Goal: Task Accomplishment & Management: Manage account settings

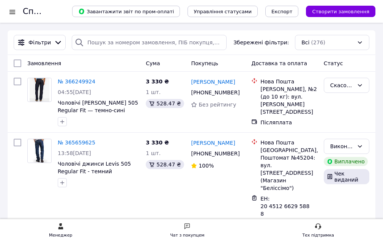
click at [11, 12] on div at bounding box center [12, 12] width 9 height 8
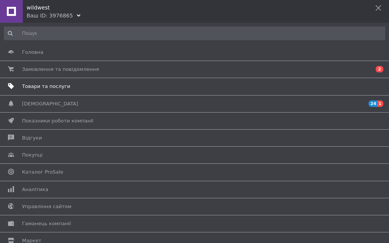
click at [36, 86] on span "Товари та послуги" at bounding box center [46, 86] width 48 height 7
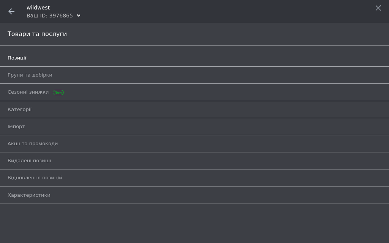
click at [12, 57] on span "Позиції" at bounding box center [17, 58] width 19 height 7
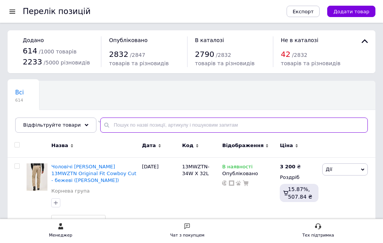
paste input "47MWZFS"
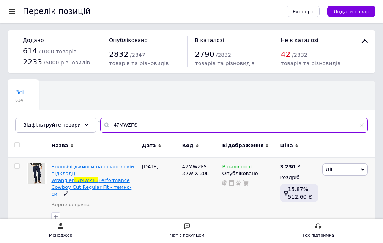
type input "47MWZFS"
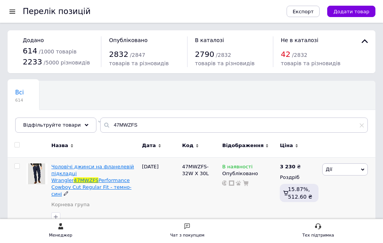
click at [74, 177] on span "Чоловічі джинси на фланелевій підкладці Wrangler" at bounding box center [92, 173] width 83 height 19
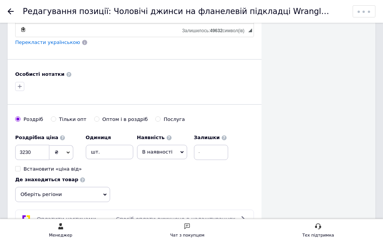
scroll to position [493, 0]
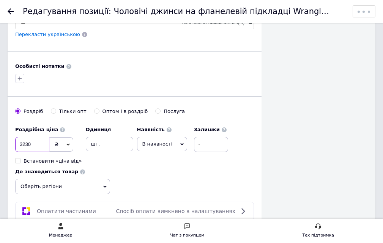
click at [29, 138] on input "3230" at bounding box center [32, 144] width 34 height 15
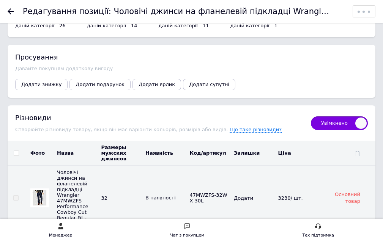
scroll to position [1366, 0]
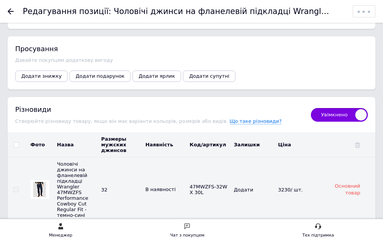
type input "3450"
click at [16, 143] on input "checkbox" at bounding box center [16, 145] width 5 height 5
checkbox input "true"
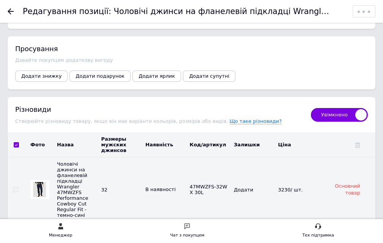
checkbox input "true"
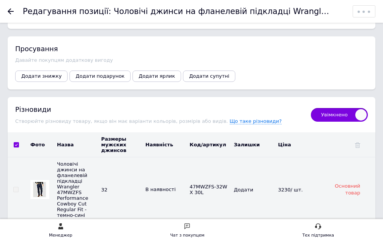
checkbox input "true"
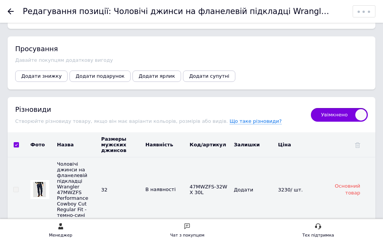
checkbox input "true"
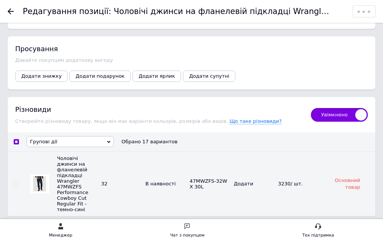
click at [63, 136] on span "Групові дії" at bounding box center [70, 141] width 87 height 11
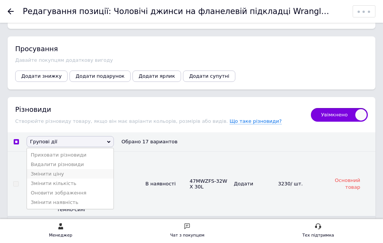
click at [56, 169] on li "Змінити ціну" at bounding box center [70, 173] width 87 height 9
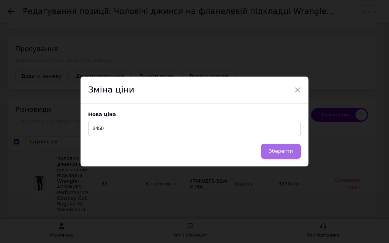
type input "3450"
click at [283, 154] on span "Зберегти" at bounding box center [281, 151] width 24 height 6
checkbox input "false"
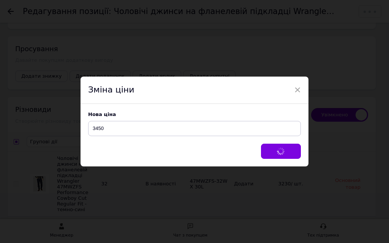
checkbox input "false"
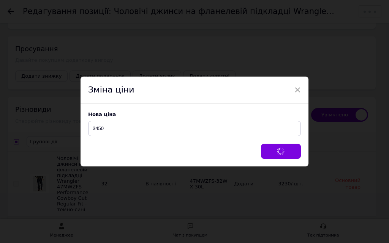
checkbox input "false"
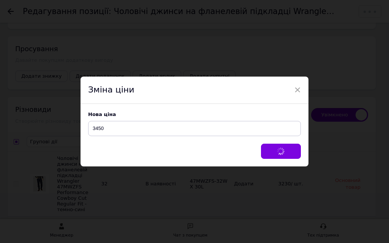
checkbox input "false"
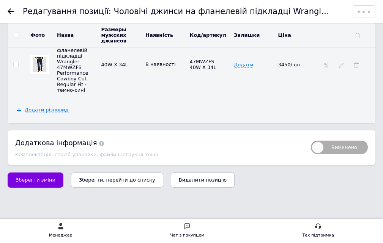
scroll to position [2524, 0]
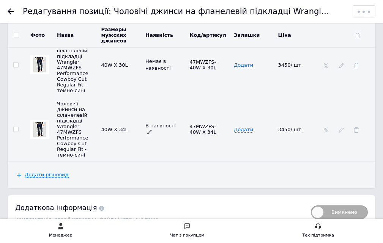
click at [173, 136] on span "В наявності" at bounding box center [160, 129] width 30 height 13
click at [152, 134] on icon at bounding box center [149, 132] width 5 height 5
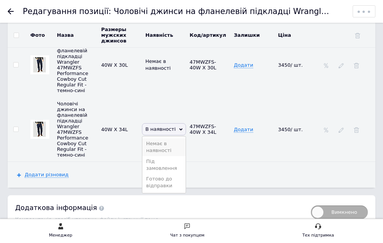
click at [155, 156] on li "Немає в наявності" at bounding box center [163, 147] width 43 height 17
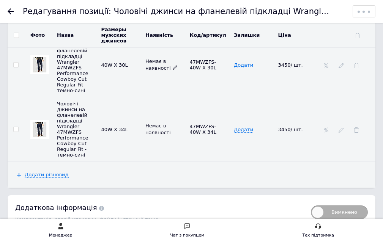
click at [173, 70] on use at bounding box center [175, 68] width 4 height 4
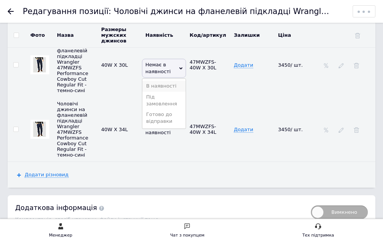
click at [161, 91] on li "В наявності" at bounding box center [163, 86] width 43 height 11
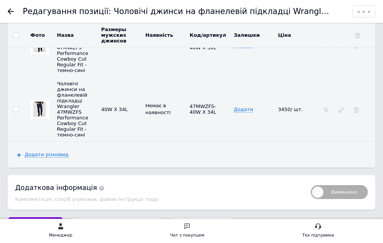
scroll to position [2600, 0]
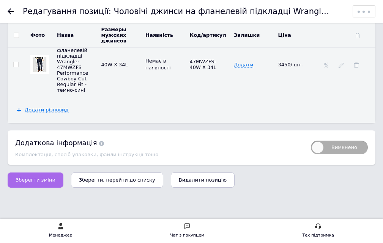
click at [27, 179] on span "Зберегти зміни" at bounding box center [36, 180] width 40 height 6
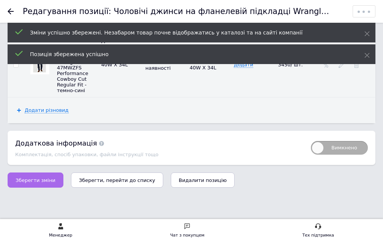
scroll to position [0, 0]
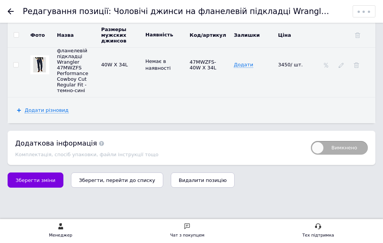
click at [11, 12] on use at bounding box center [11, 11] width 6 height 6
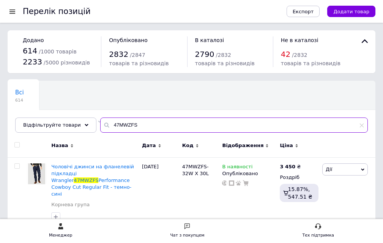
click at [144, 123] on input "47MWZFS" at bounding box center [234, 125] width 268 height 15
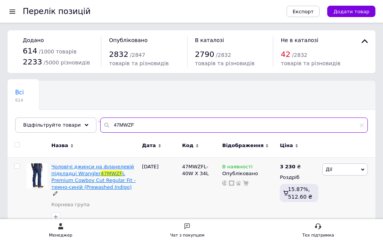
type input "47MWZF"
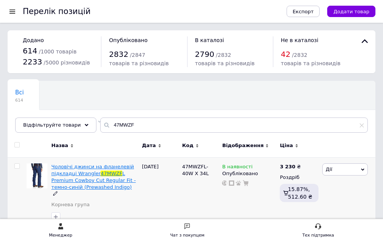
click at [69, 174] on span "Чоловічі джинси на фланелевій підкладці Wrangler" at bounding box center [92, 170] width 83 height 13
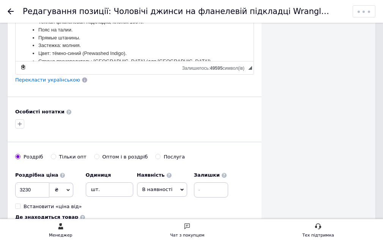
scroll to position [455, 0]
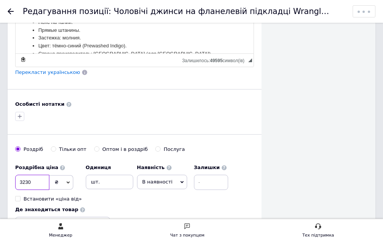
click at [28, 175] on input "3230" at bounding box center [32, 182] width 34 height 15
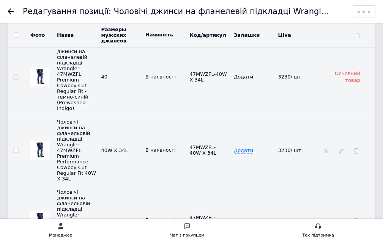
scroll to position [1329, 0]
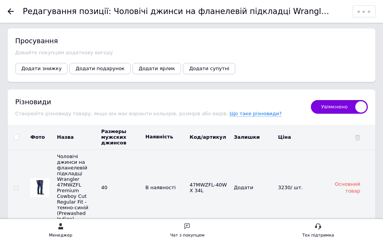
type input "3450"
click at [15, 135] on input "checkbox" at bounding box center [16, 137] width 5 height 5
checkbox input "true"
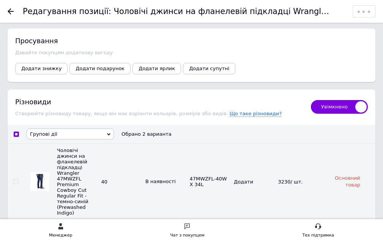
click at [52, 131] on span "Групові дії" at bounding box center [43, 134] width 27 height 6
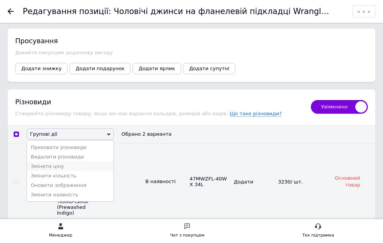
click at [55, 162] on li "Змінити ціну" at bounding box center [70, 166] width 87 height 9
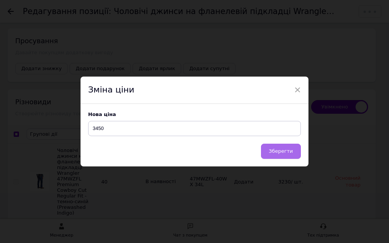
type input "3450"
click at [271, 151] on span "Зберегти" at bounding box center [281, 151] width 24 height 6
checkbox input "false"
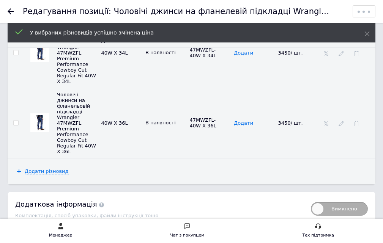
scroll to position [1556, 0]
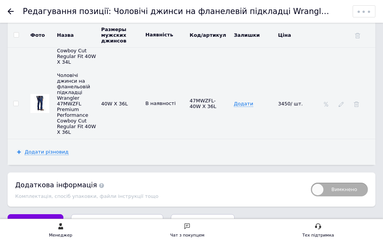
click at [47, 219] on span "Зберегти зміни" at bounding box center [36, 222] width 40 height 6
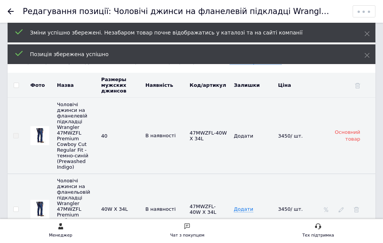
scroll to position [1423, 0]
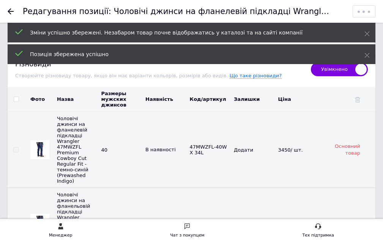
click at [12, 10] on icon at bounding box center [11, 11] width 6 height 6
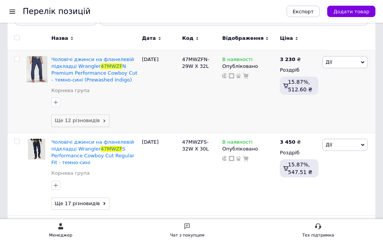
scroll to position [104, 0]
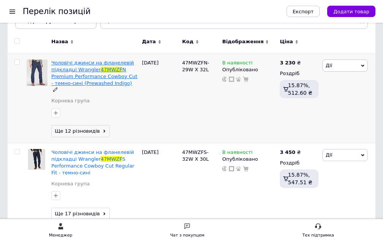
click at [65, 74] on span "N Premium Performance Cowboy Cut - темно-сині (Prewashed Indigo)" at bounding box center [94, 76] width 86 height 19
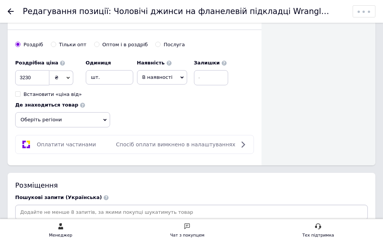
scroll to position [569, 0]
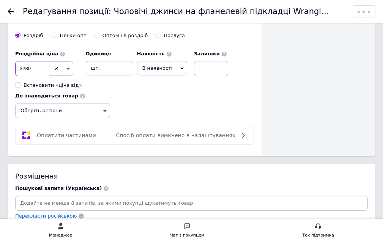
click at [29, 61] on input "3230" at bounding box center [32, 68] width 34 height 15
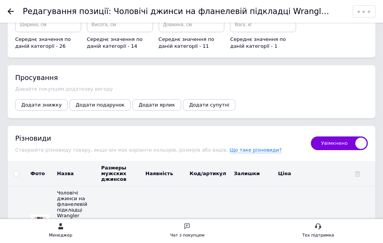
scroll to position [1404, 0]
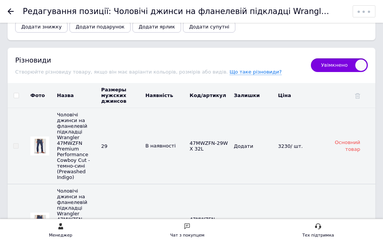
type input "3450"
click at [16, 93] on input "checkbox" at bounding box center [16, 95] width 5 height 5
checkbox input "true"
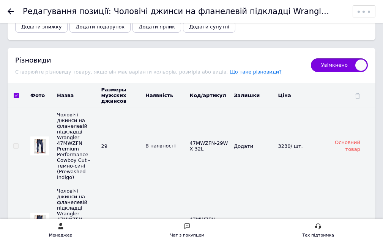
checkbox input "true"
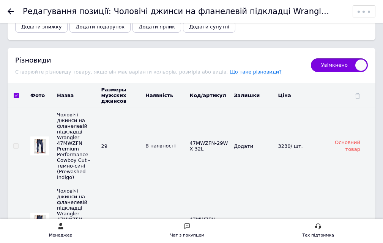
checkbox input "true"
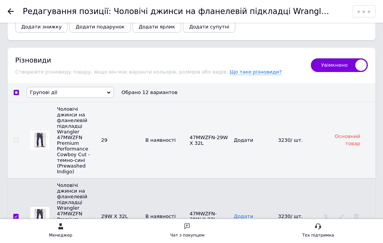
click at [50, 87] on span "Групові дії" at bounding box center [70, 92] width 87 height 11
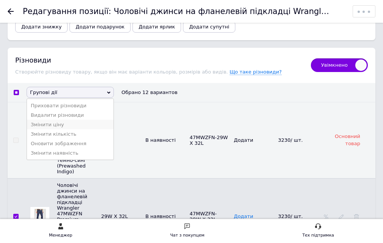
click at [60, 120] on li "Змінити ціну" at bounding box center [70, 124] width 87 height 9
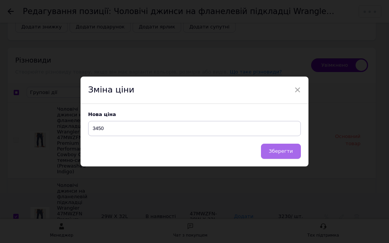
type input "3450"
click at [276, 153] on span "Зберегти" at bounding box center [281, 151] width 24 height 6
checkbox input "false"
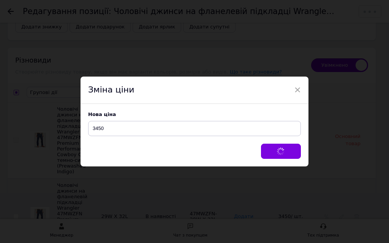
checkbox input "false"
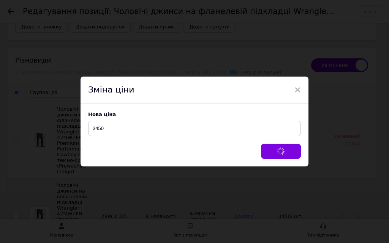
checkbox input "false"
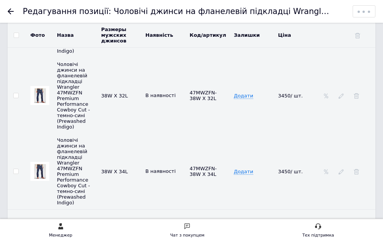
scroll to position [2428, 0]
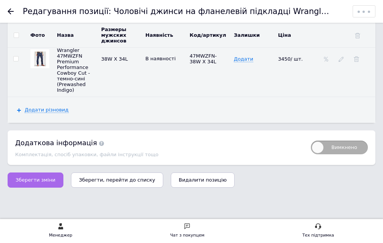
click at [43, 180] on span "Зберегти зміни" at bounding box center [36, 180] width 40 height 6
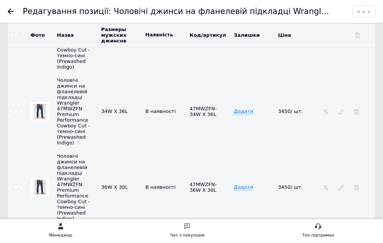
scroll to position [2102, 0]
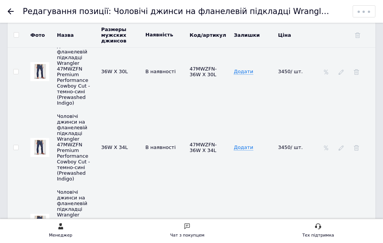
click at [11, 9] on use at bounding box center [11, 11] width 6 height 6
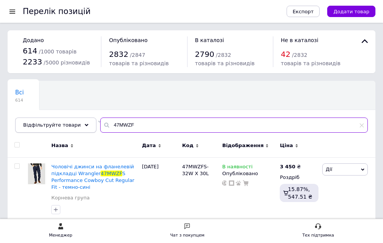
drag, startPoint x: 135, startPoint y: 125, endPoint x: 58, endPoint y: 120, distance: 76.5
click at [62, 120] on div "Відфільтруйте товари 47MWZF" at bounding box center [191, 125] width 353 height 15
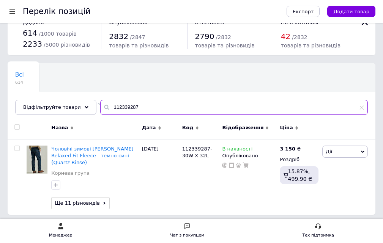
scroll to position [38, 0]
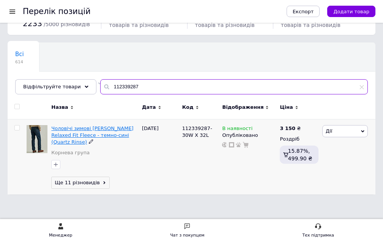
type input "112339287"
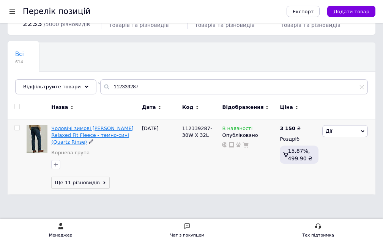
click at [87, 137] on span "Чоловічі зимові [PERSON_NAME] Relaxed Fit Fleece - темно-сині (Quartz Rinse)" at bounding box center [92, 135] width 82 height 19
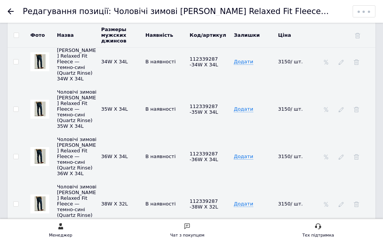
scroll to position [1936, 0]
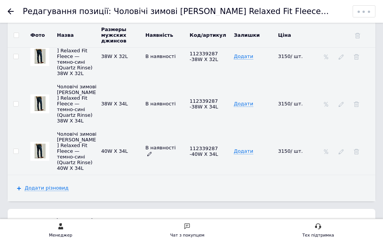
click at [151, 152] on use at bounding box center [149, 154] width 4 height 4
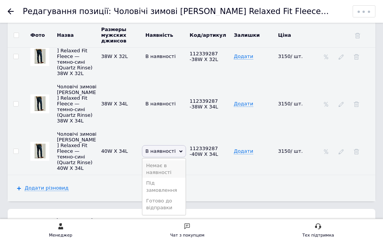
click at [158, 161] on li "Немає в наявності" at bounding box center [163, 169] width 43 height 17
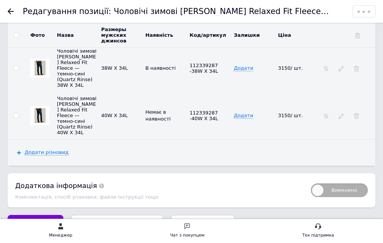
scroll to position [1974, 0]
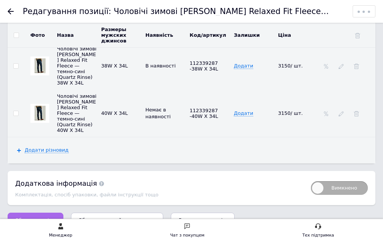
click at [31, 217] on span "Зберегти зміни" at bounding box center [36, 220] width 40 height 6
click at [35, 213] on button "Зберегти зміни" at bounding box center [36, 220] width 56 height 15
click at [11, 10] on icon at bounding box center [11, 11] width 6 height 6
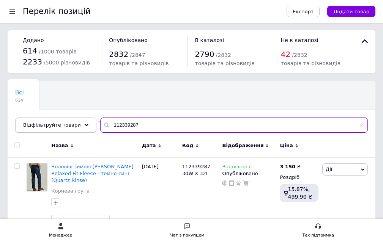
drag, startPoint x: 155, startPoint y: 127, endPoint x: 77, endPoint y: 124, distance: 77.5
click at [88, 125] on div "Всі 614 Не відображаються в ка... 2 Видалити Редагувати Ok Відфільтровано... Зб…" at bounding box center [192, 107] width 368 height 52
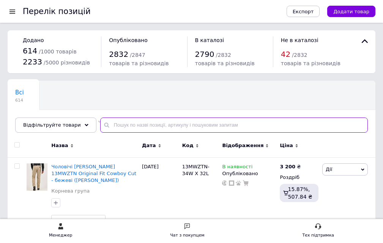
drag, startPoint x: 146, startPoint y: 122, endPoint x: 120, endPoint y: 124, distance: 26.3
paste input "47MWZFS"
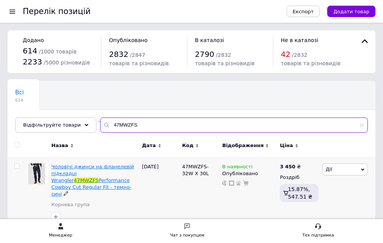
type input "47MWZFS"
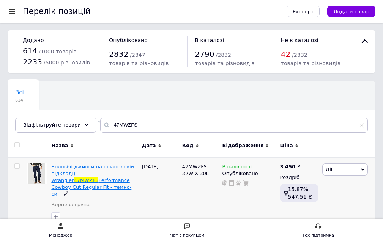
click at [81, 180] on span "Performance Cowboy Cut Regular Fit - темно-сині" at bounding box center [91, 187] width 80 height 19
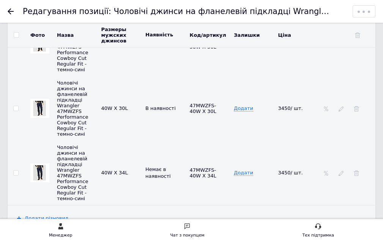
scroll to position [2619, 0]
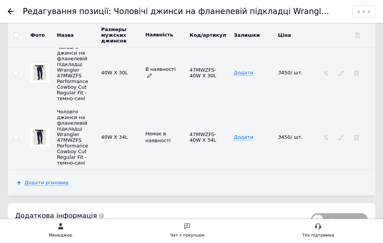
click at [152, 78] on icon at bounding box center [149, 75] width 5 height 5
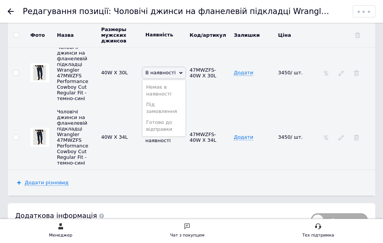
click at [161, 98] on li "Немає в наявності" at bounding box center [163, 90] width 43 height 17
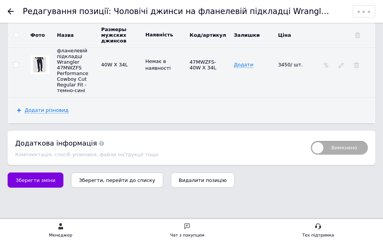
scroll to position [2695, 0]
click at [36, 183] on span "Зберегти зміни" at bounding box center [36, 181] width 40 height 6
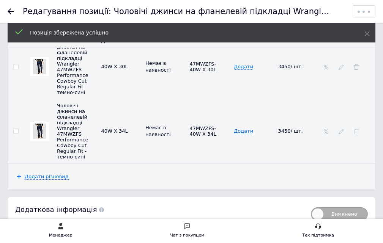
scroll to position [2619, 0]
